Goal: Navigation & Orientation: Go to known website

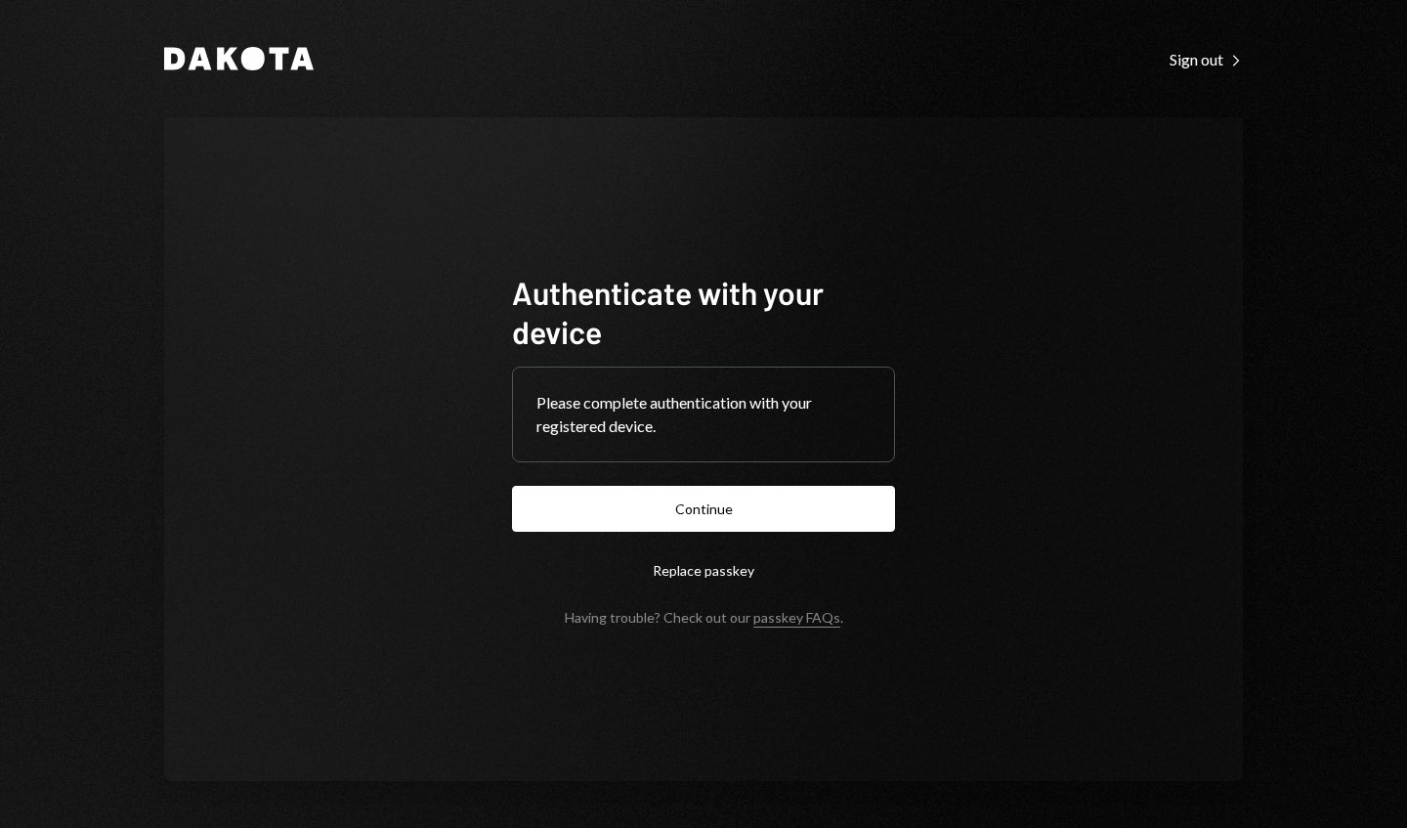
click at [795, 511] on button "Continue" at bounding box center [703, 509] width 383 height 46
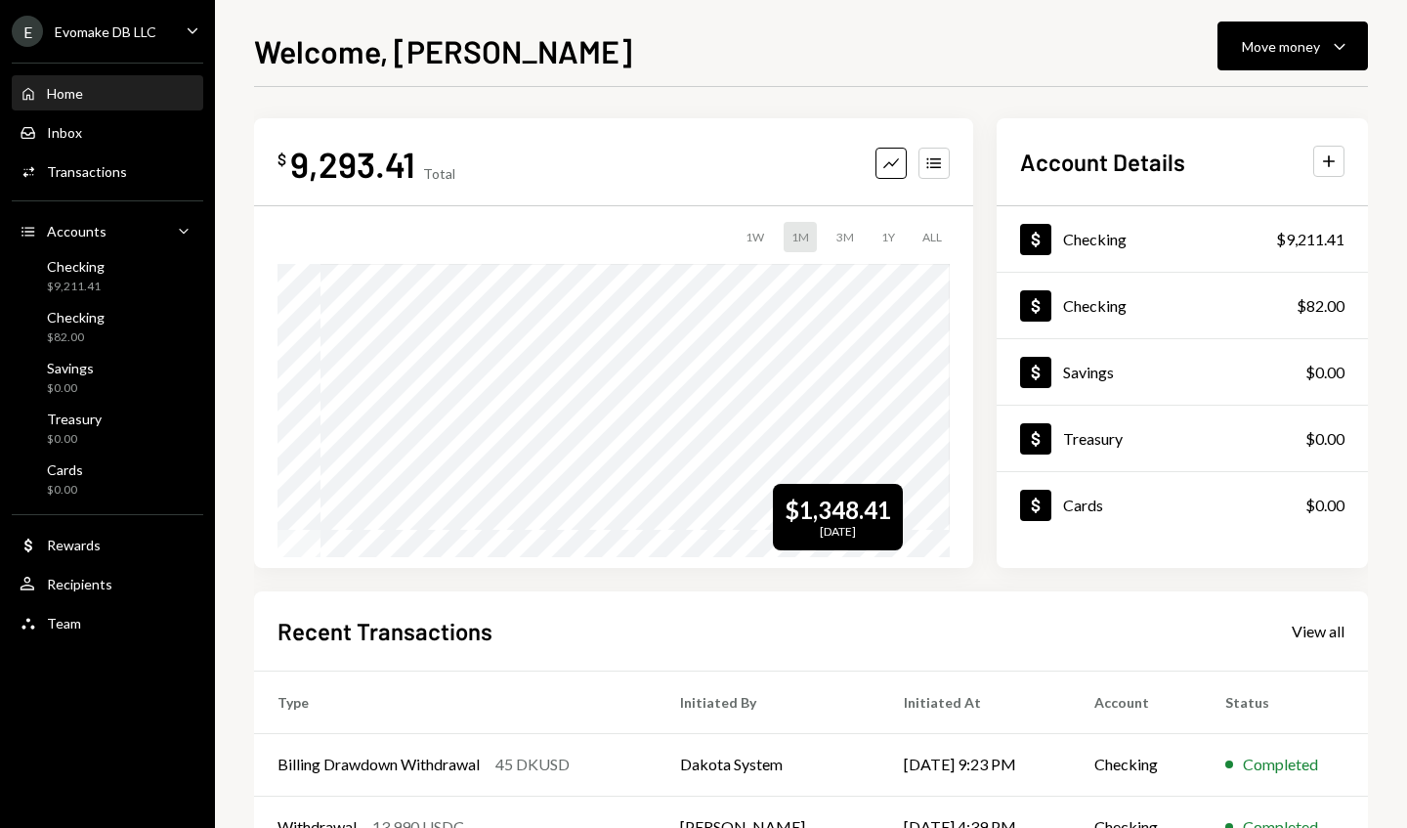
click at [1406, 700] on div "Welcome, Travis Move money Caret Down $ 9,293.41 Total Graph Accounts 1W 1M 3M …" at bounding box center [811, 414] width 1192 height 828
